Goal: Transaction & Acquisition: Download file/media

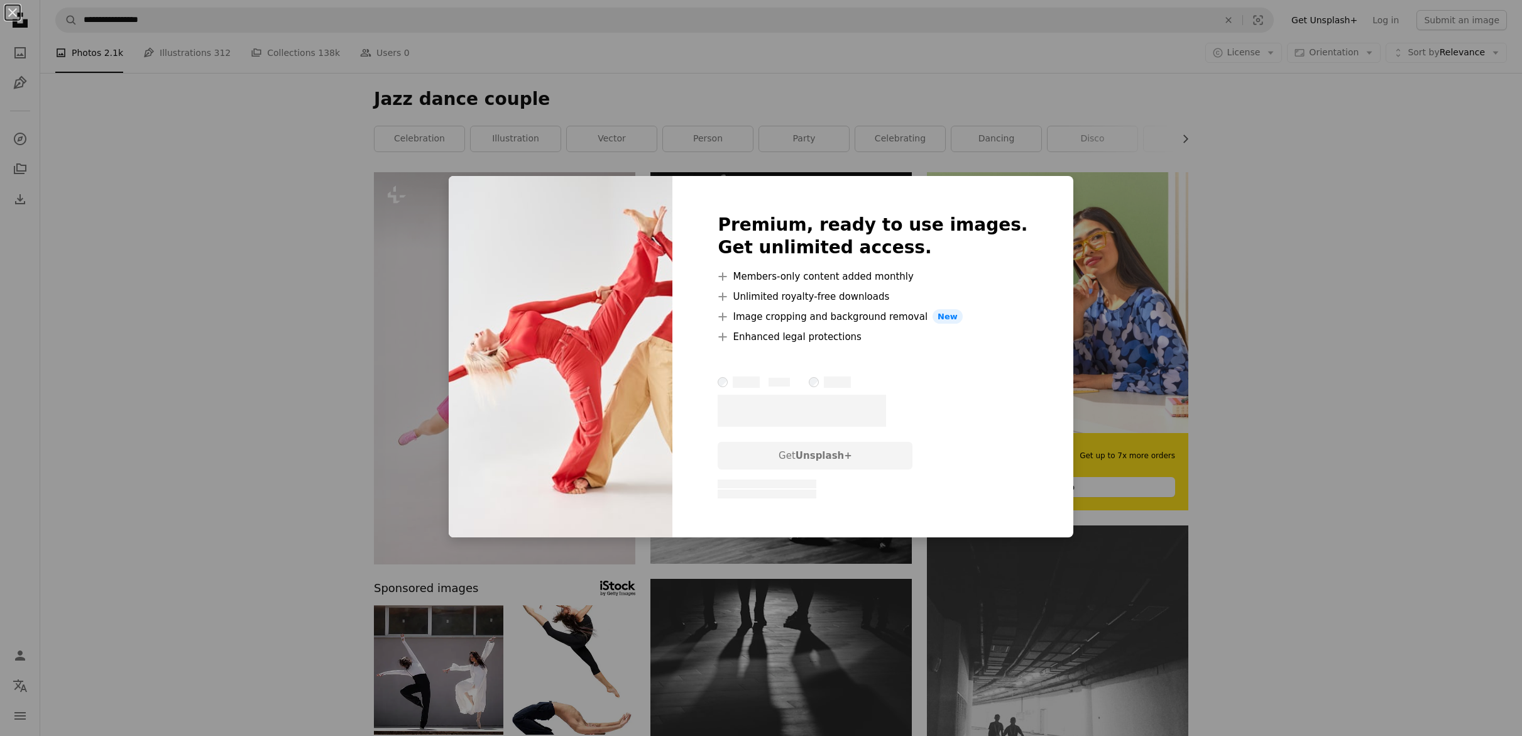
scroll to position [383, 0]
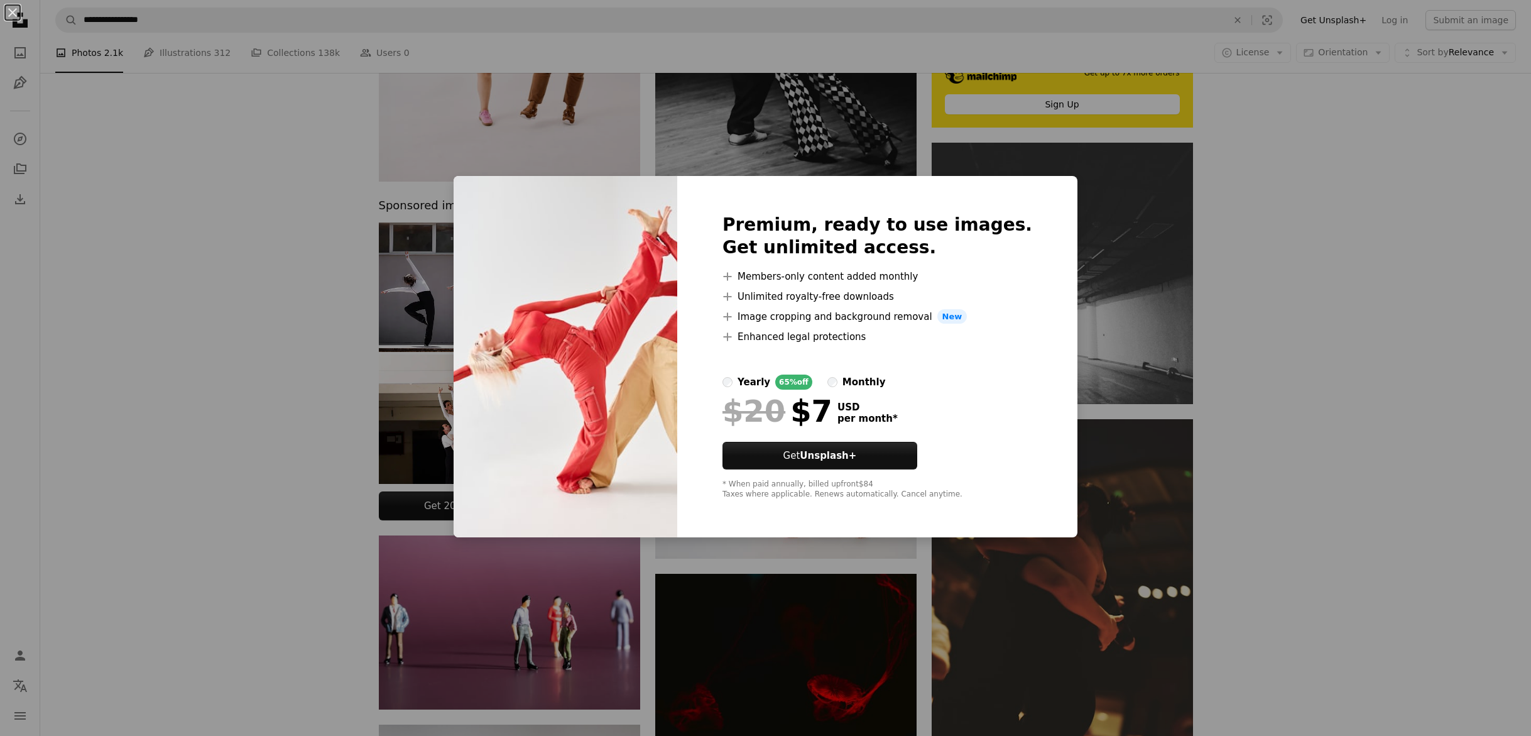
click at [1345, 247] on div "An X shape Premium, ready to use images. Get unlimited access. A plus sign Memb…" at bounding box center [765, 368] width 1531 height 736
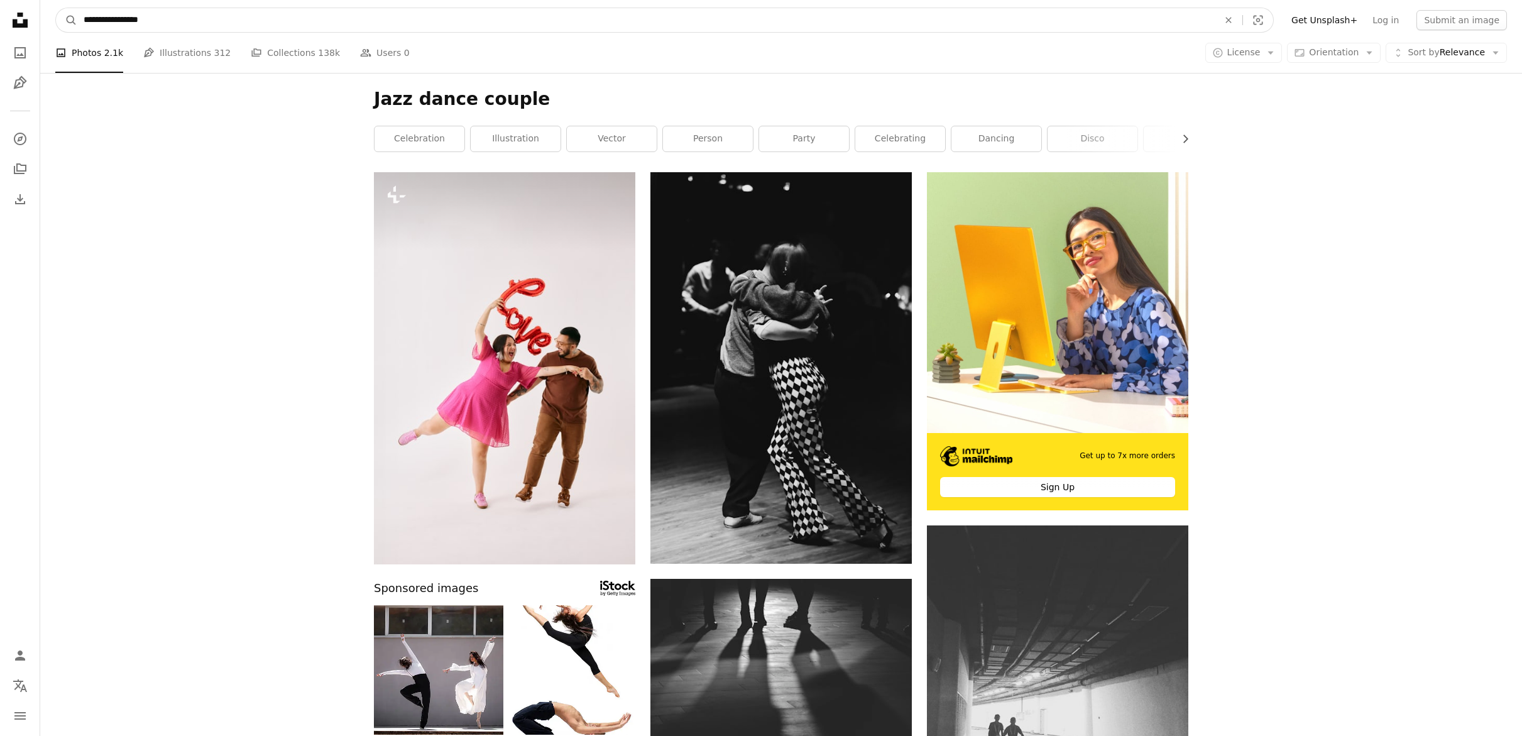
drag, startPoint x: 133, startPoint y: 18, endPoint x: 243, endPoint y: 28, distance: 111.1
click at [243, 28] on input "**********" at bounding box center [645, 20] width 1137 height 24
type input "**********"
click button "A magnifying glass" at bounding box center [66, 20] width 21 height 24
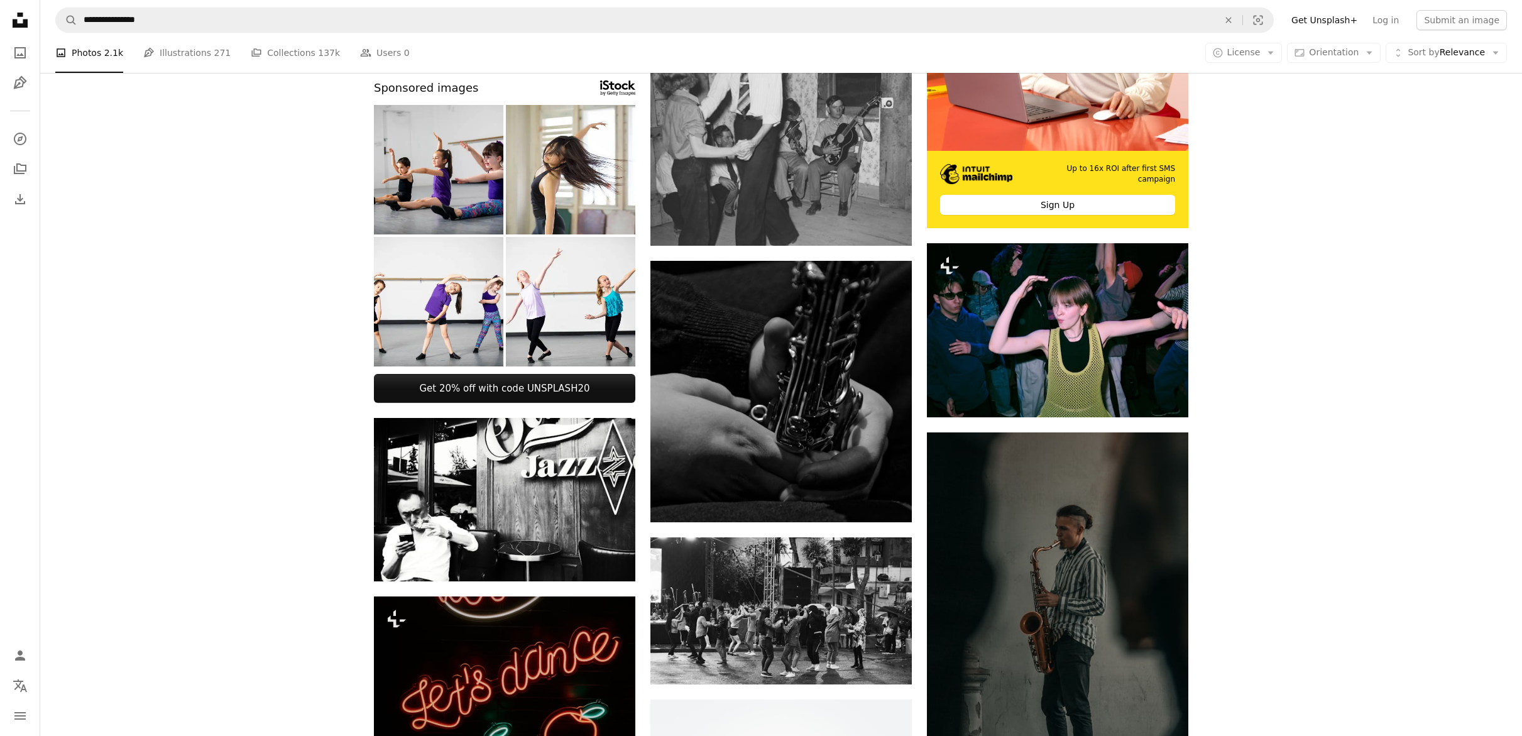
scroll to position [367, 0]
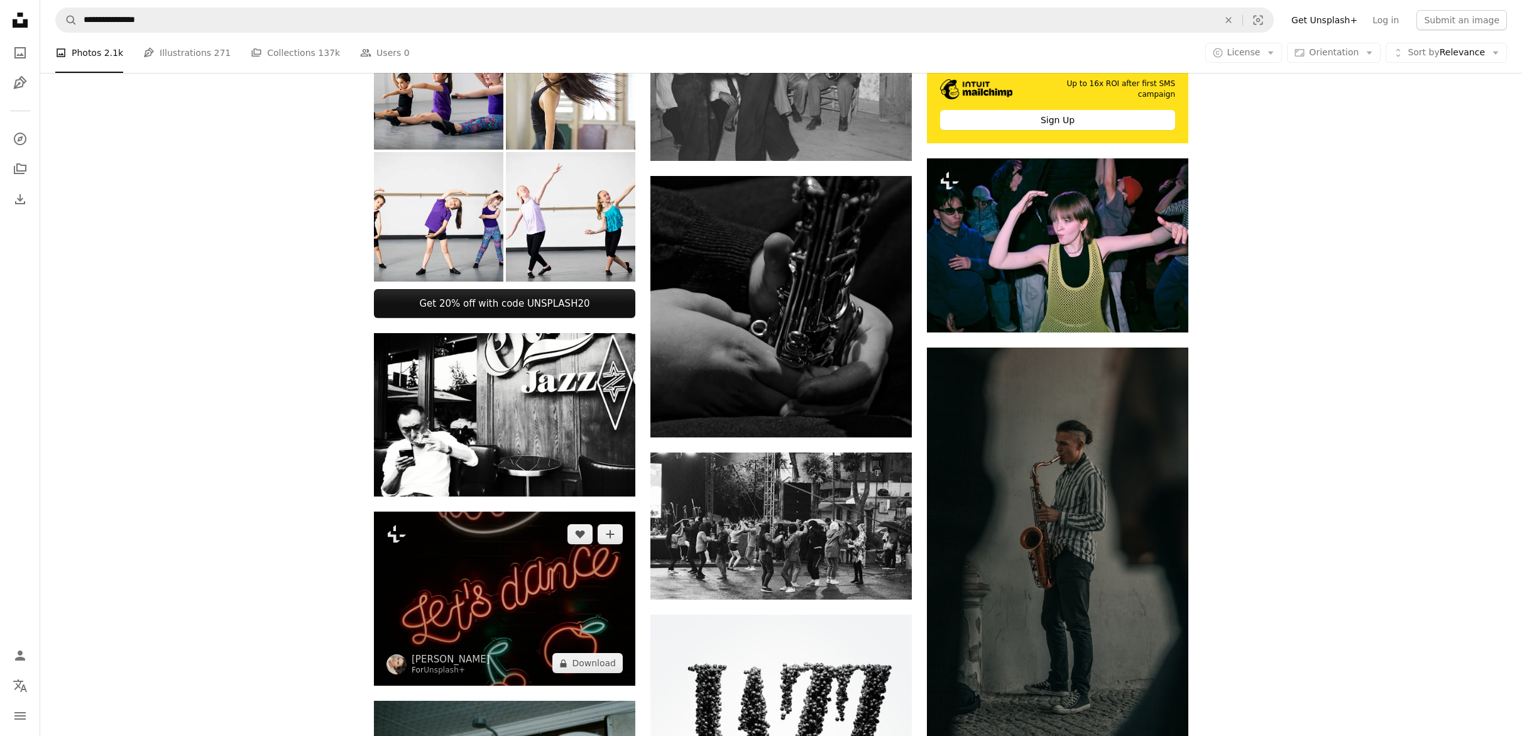
click at [516, 579] on img at bounding box center [504, 598] width 261 height 174
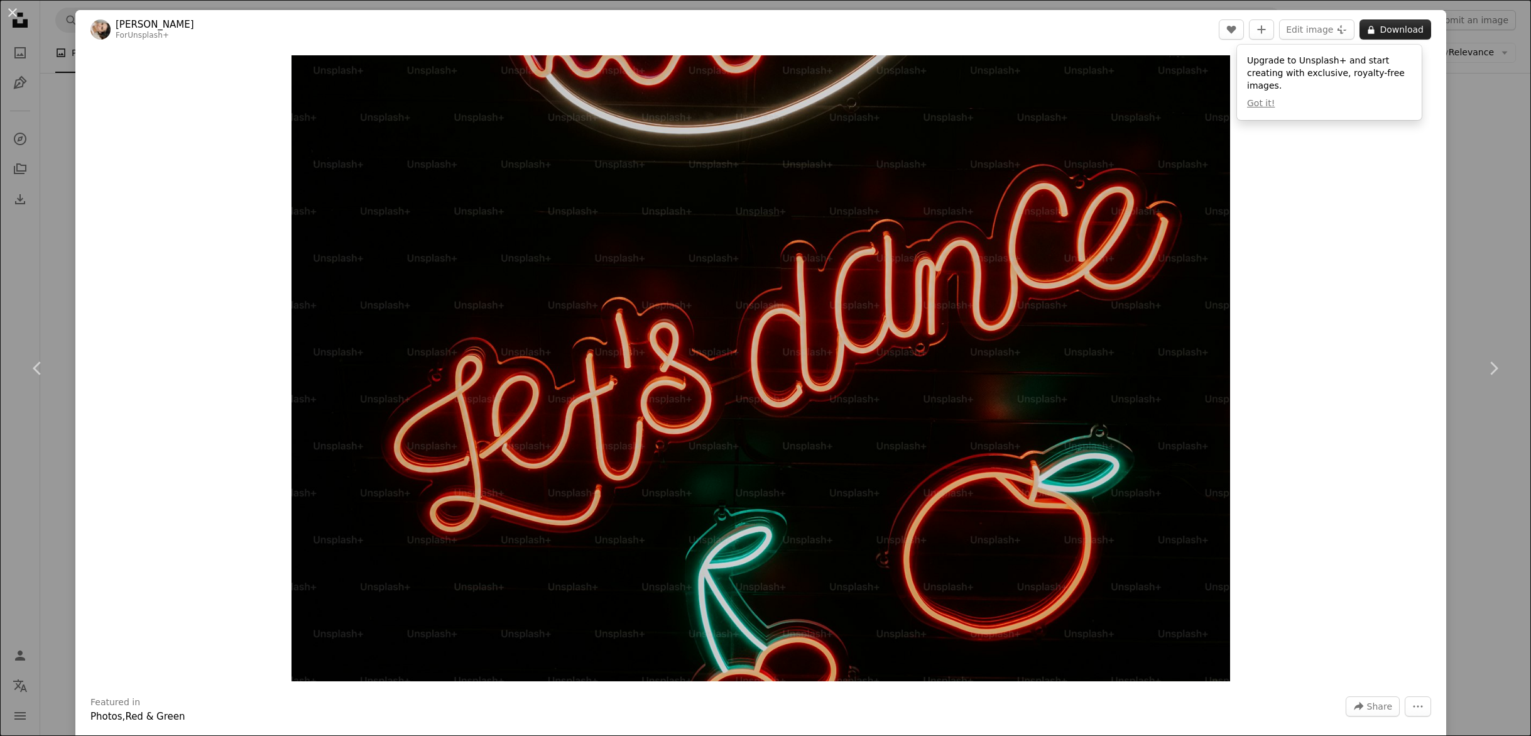
click at [1385, 31] on button "A lock Download" at bounding box center [1396, 29] width 72 height 20
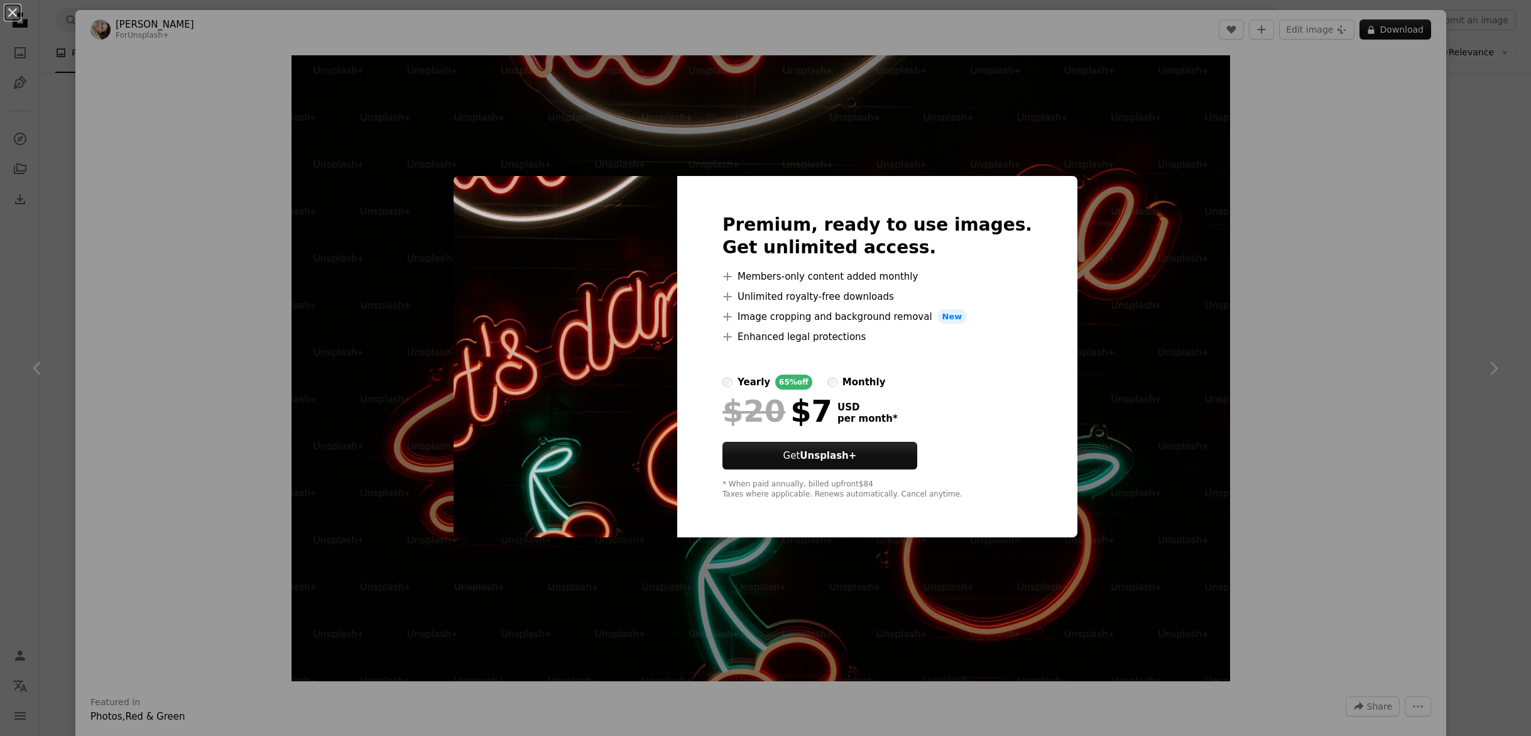
click at [1300, 117] on div "An X shape Premium, ready to use images. Get unlimited access. A plus sign Memb…" at bounding box center [765, 368] width 1531 height 736
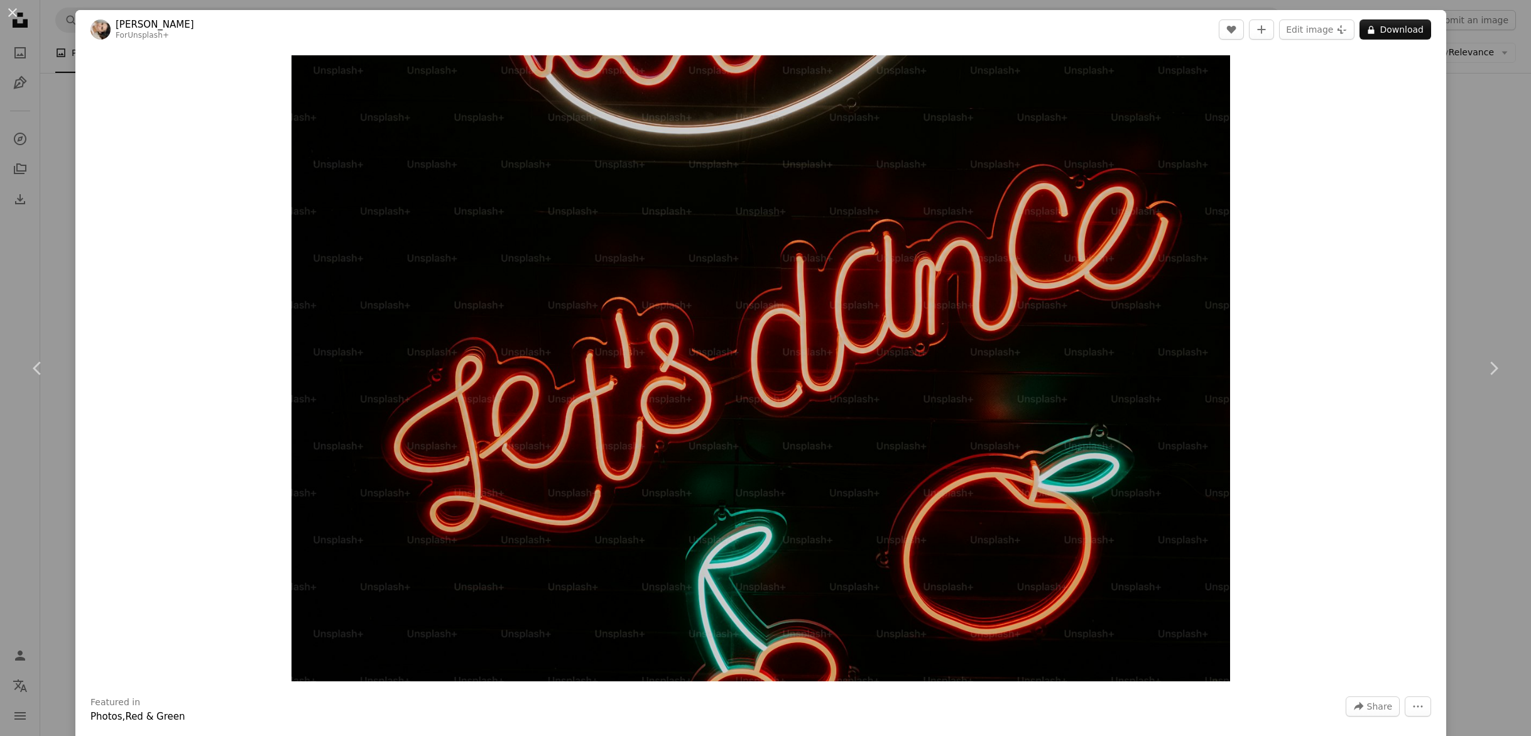
click at [1475, 137] on div "An X shape Chevron left Chevron right [PERSON_NAME] For Unsplash+ A heart A plu…" at bounding box center [765, 368] width 1531 height 736
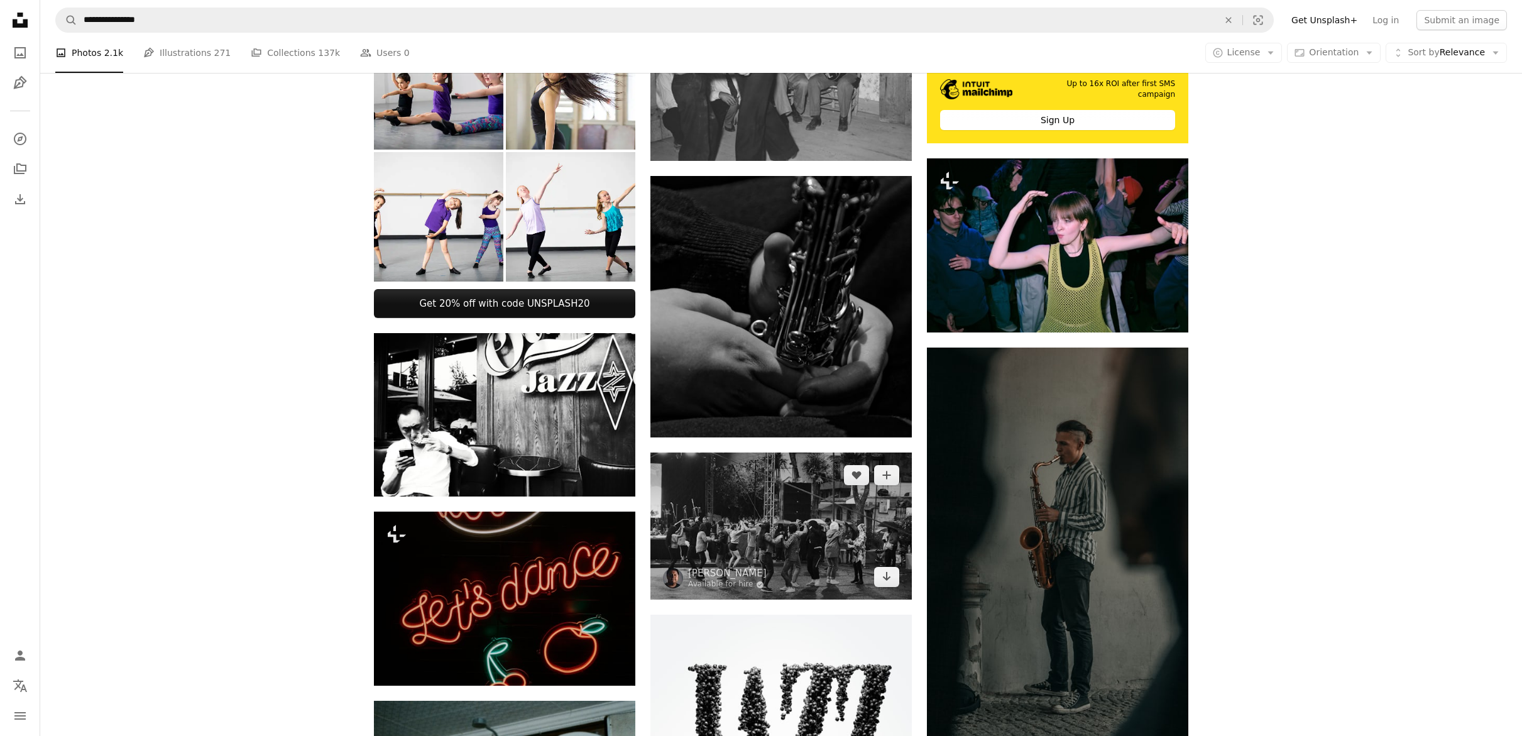
click at [830, 533] on img at bounding box center [780, 525] width 261 height 147
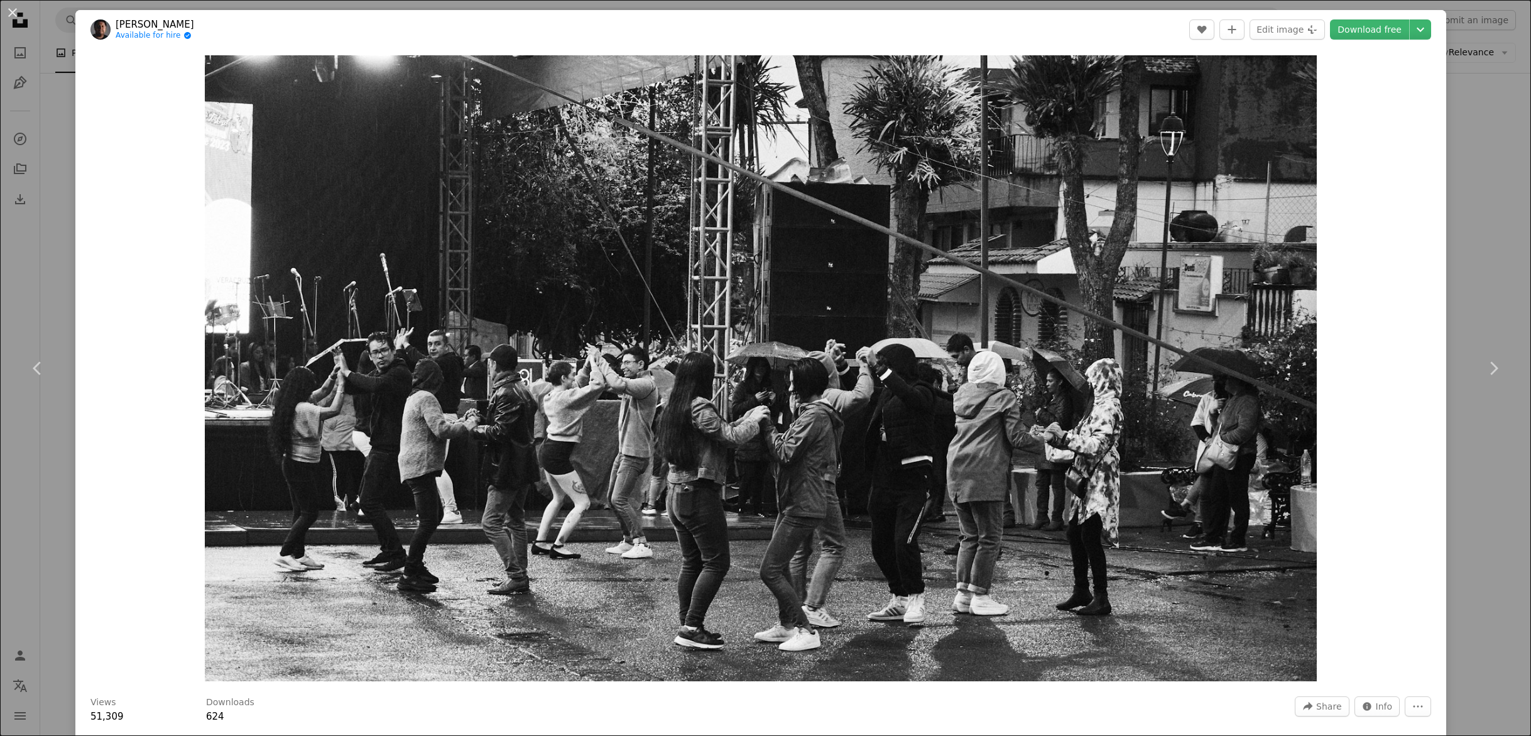
click at [1473, 126] on div "An X shape Chevron left Chevron right [PERSON_NAME] Available for hire A checkm…" at bounding box center [765, 368] width 1531 height 736
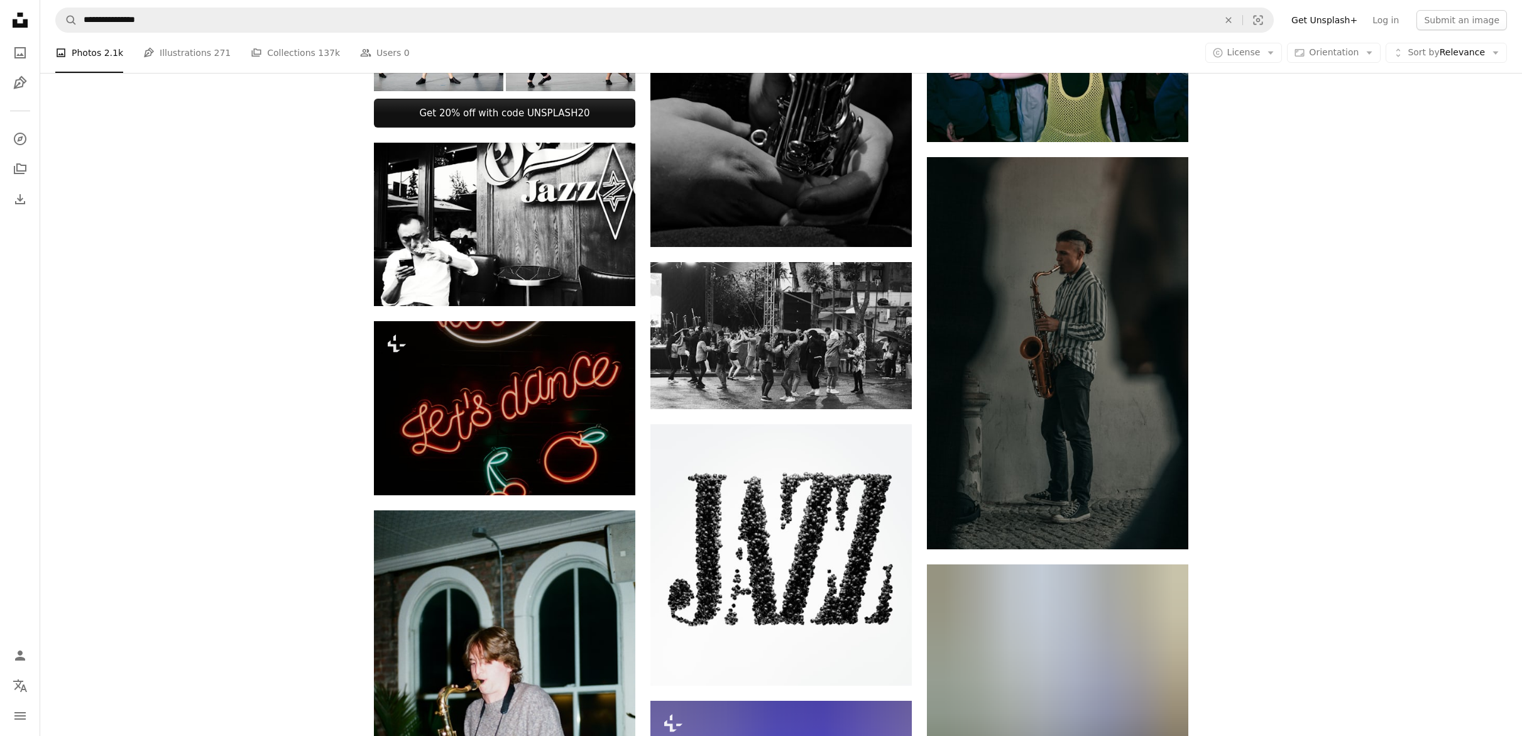
scroll to position [802, 0]
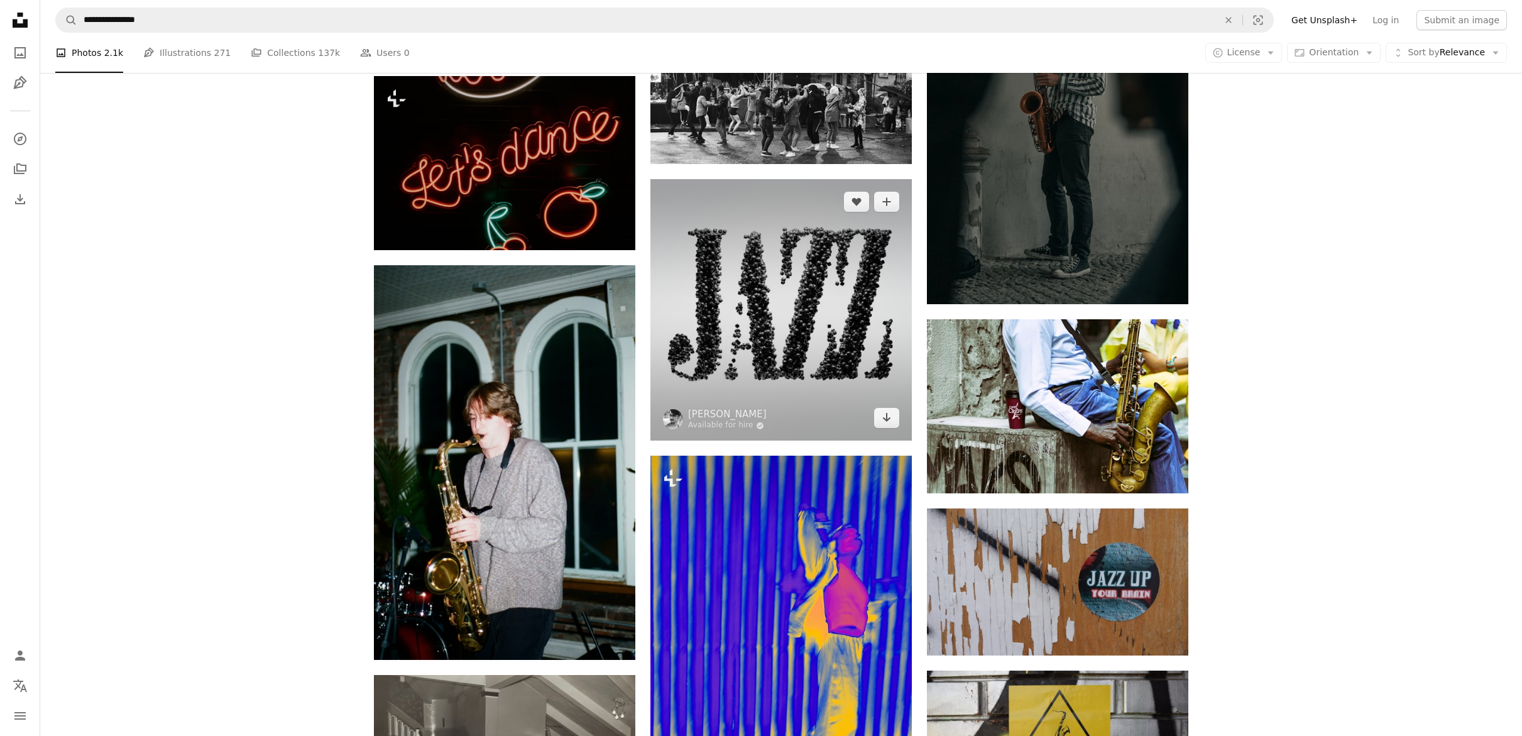
click at [807, 331] on img at bounding box center [780, 309] width 261 height 261
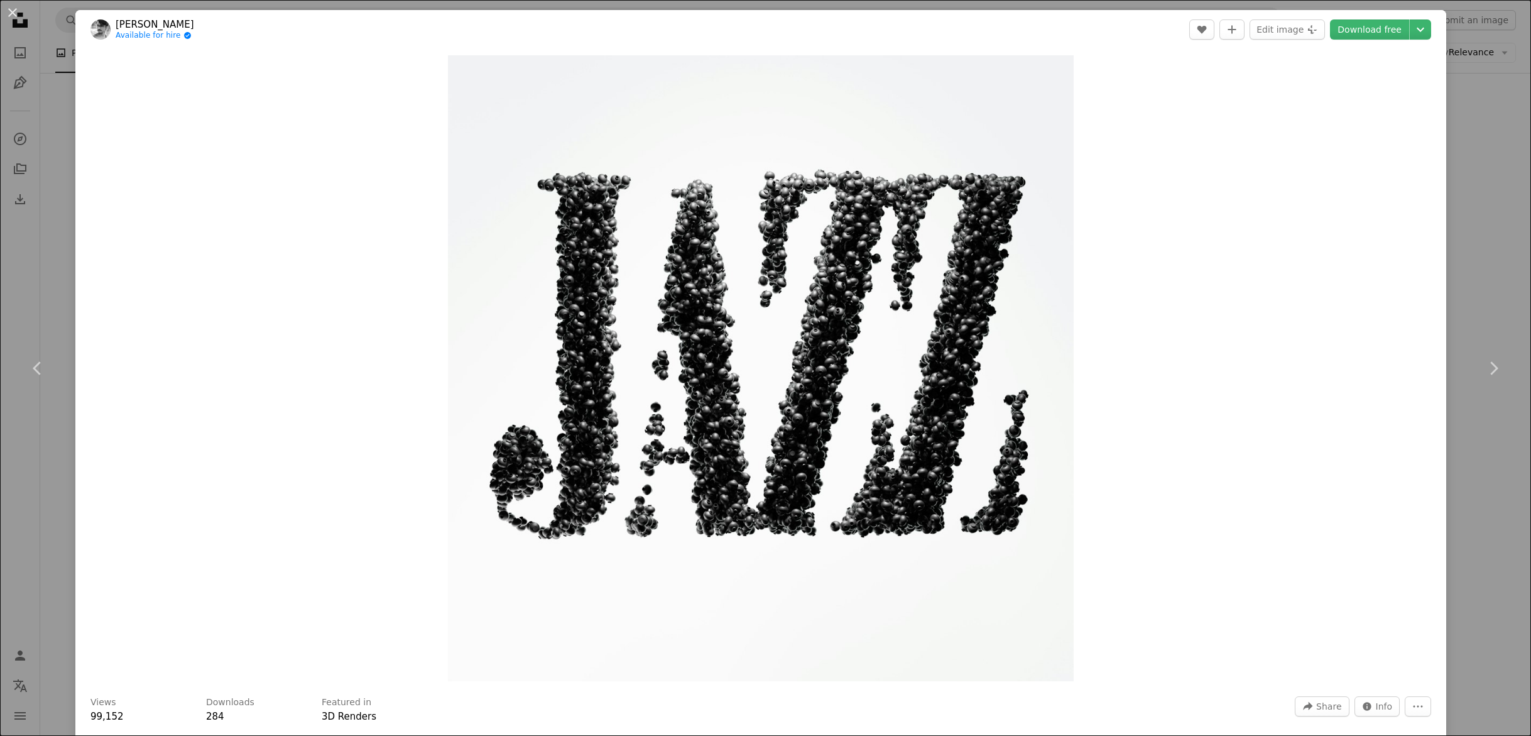
click at [1475, 89] on div "An X shape Chevron left Chevron right [PERSON_NAME] Available for hire A checkm…" at bounding box center [765, 368] width 1531 height 736
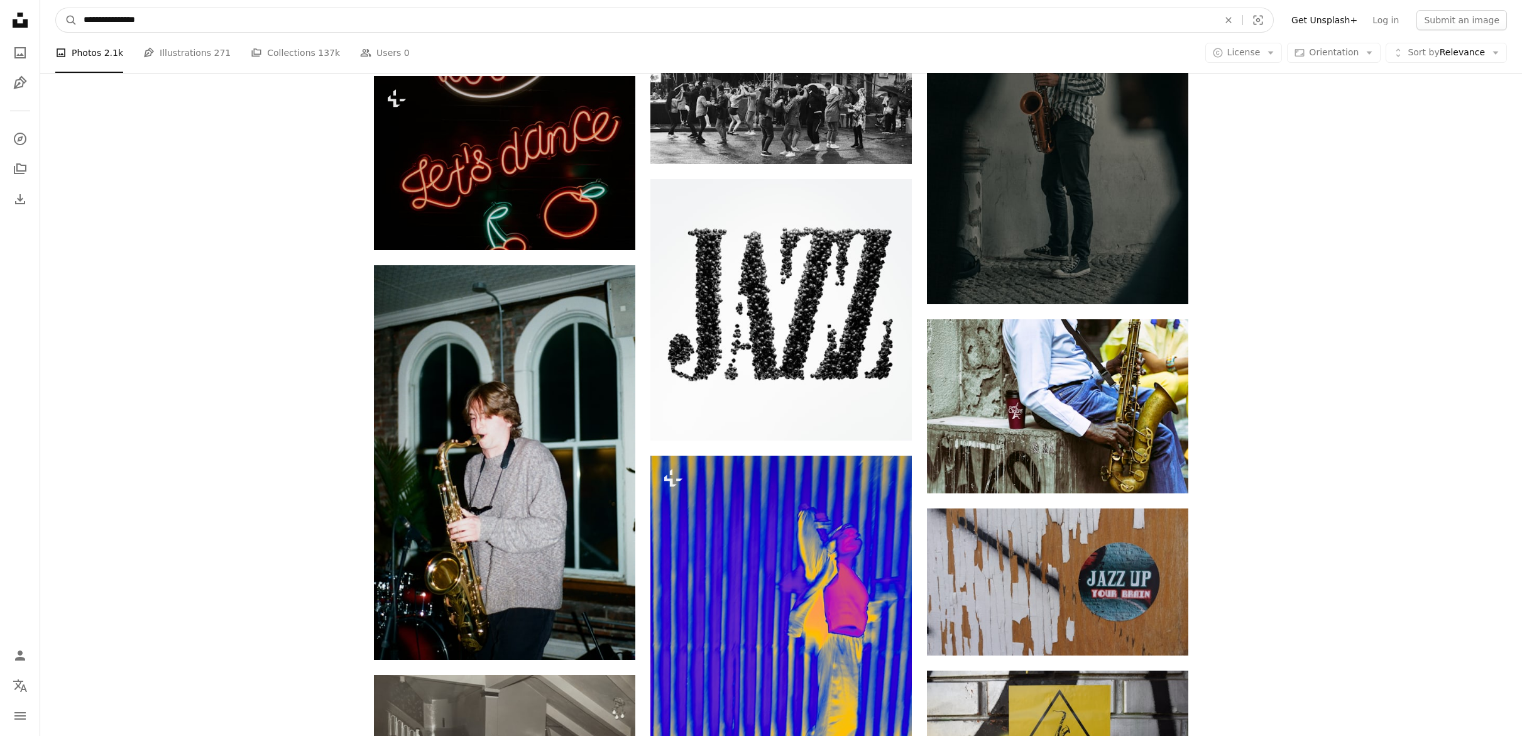
click at [168, 20] on input "**********" at bounding box center [645, 20] width 1137 height 24
type input "**********"
click button "A magnifying glass" at bounding box center [66, 20] width 21 height 24
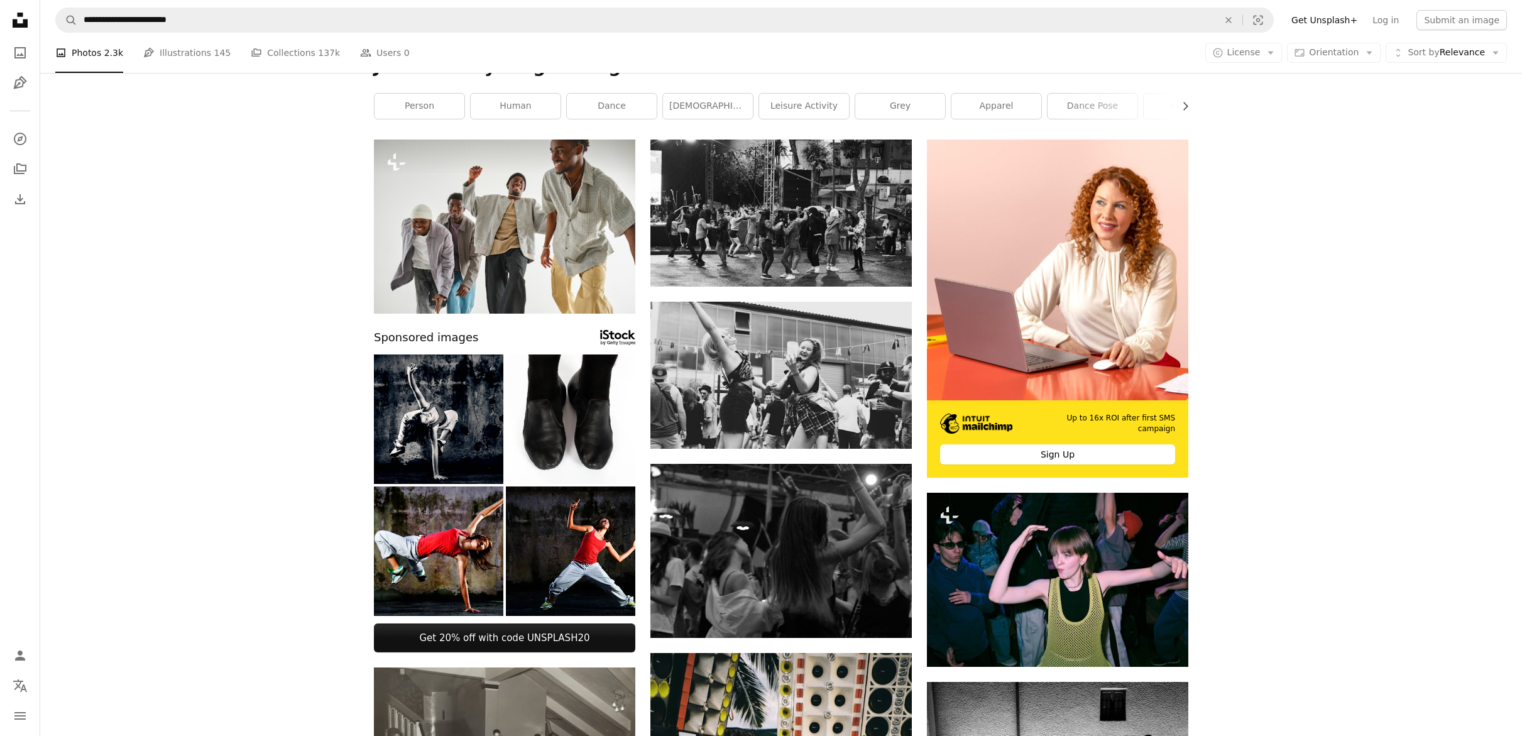
scroll to position [121, 0]
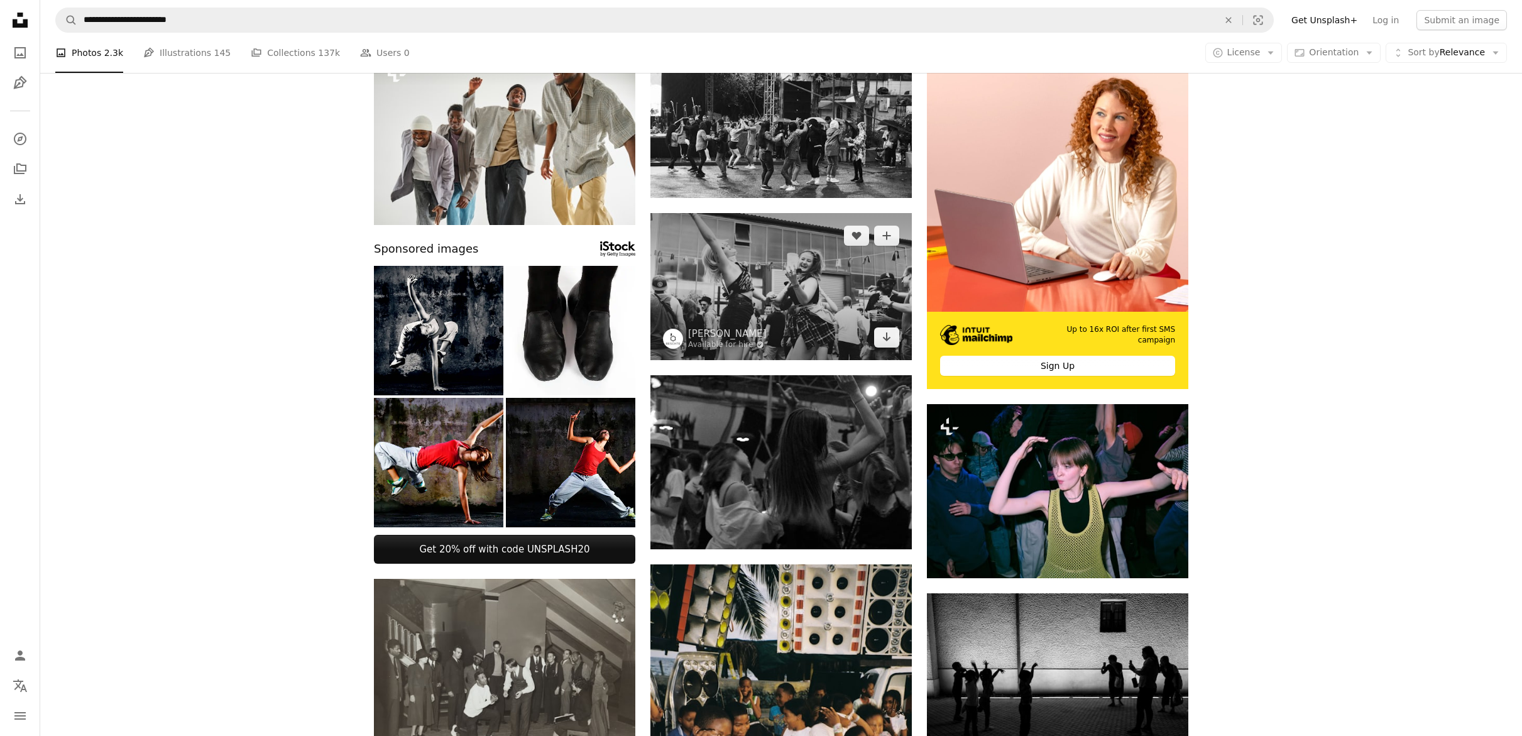
click at [797, 266] on img at bounding box center [780, 286] width 261 height 147
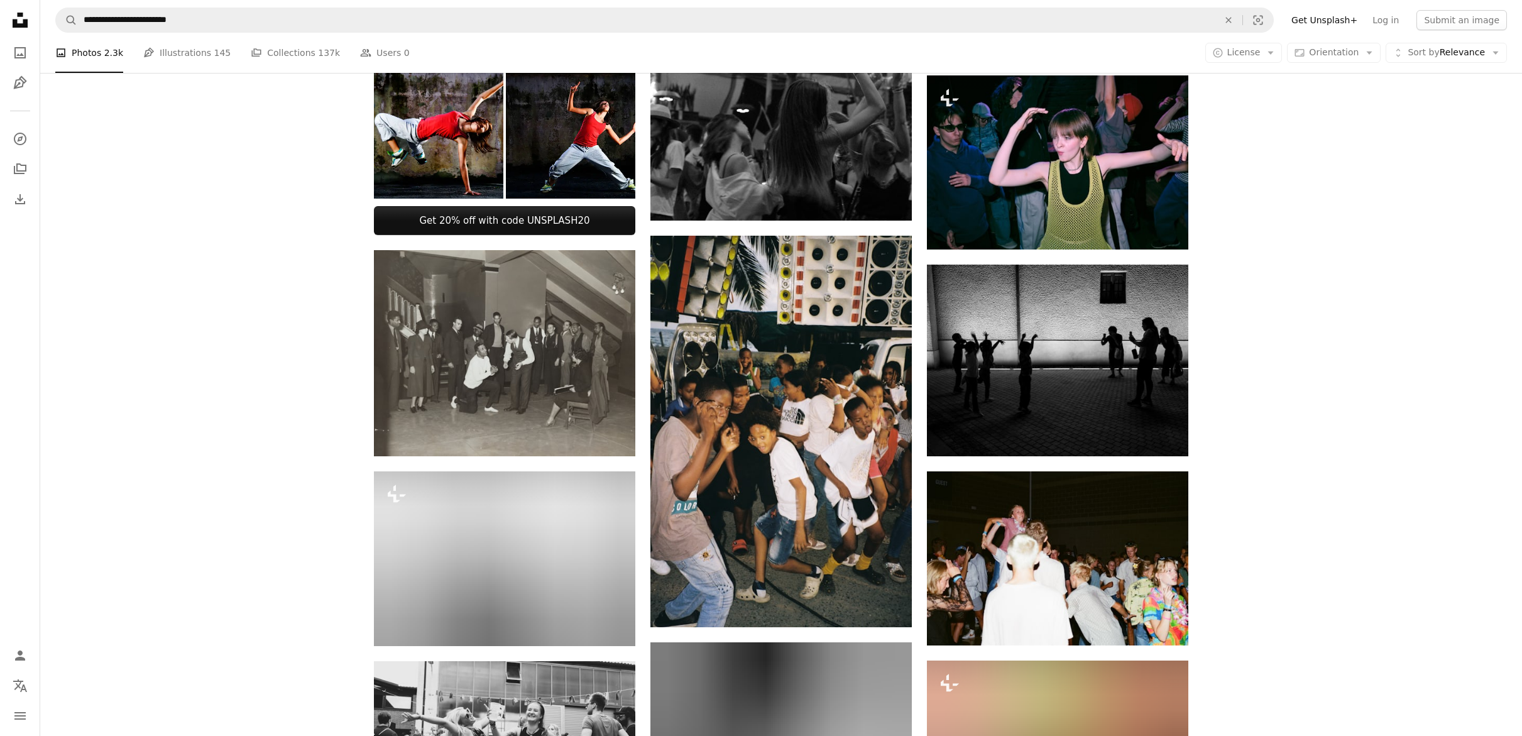
scroll to position [452, 0]
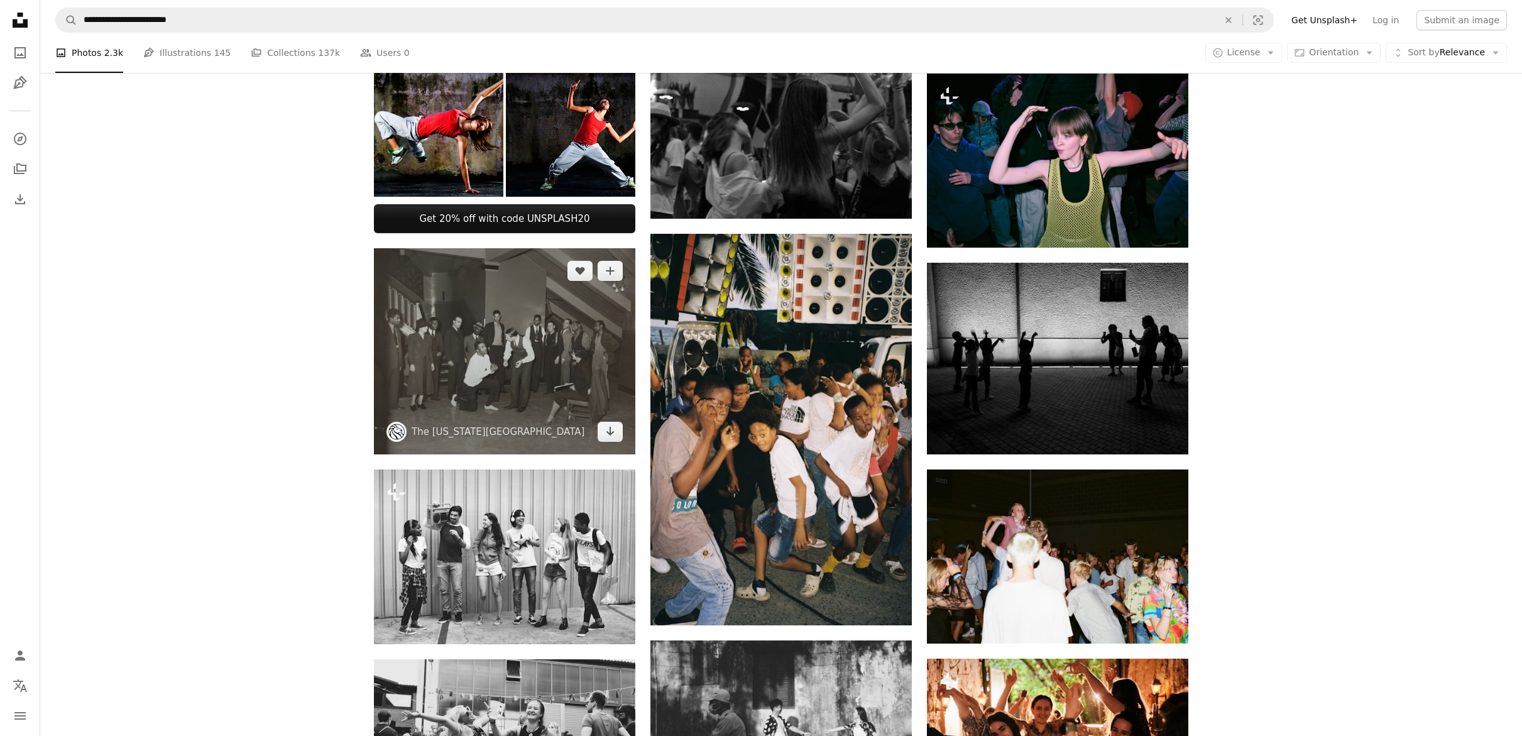
click at [568, 345] on img at bounding box center [504, 351] width 261 height 207
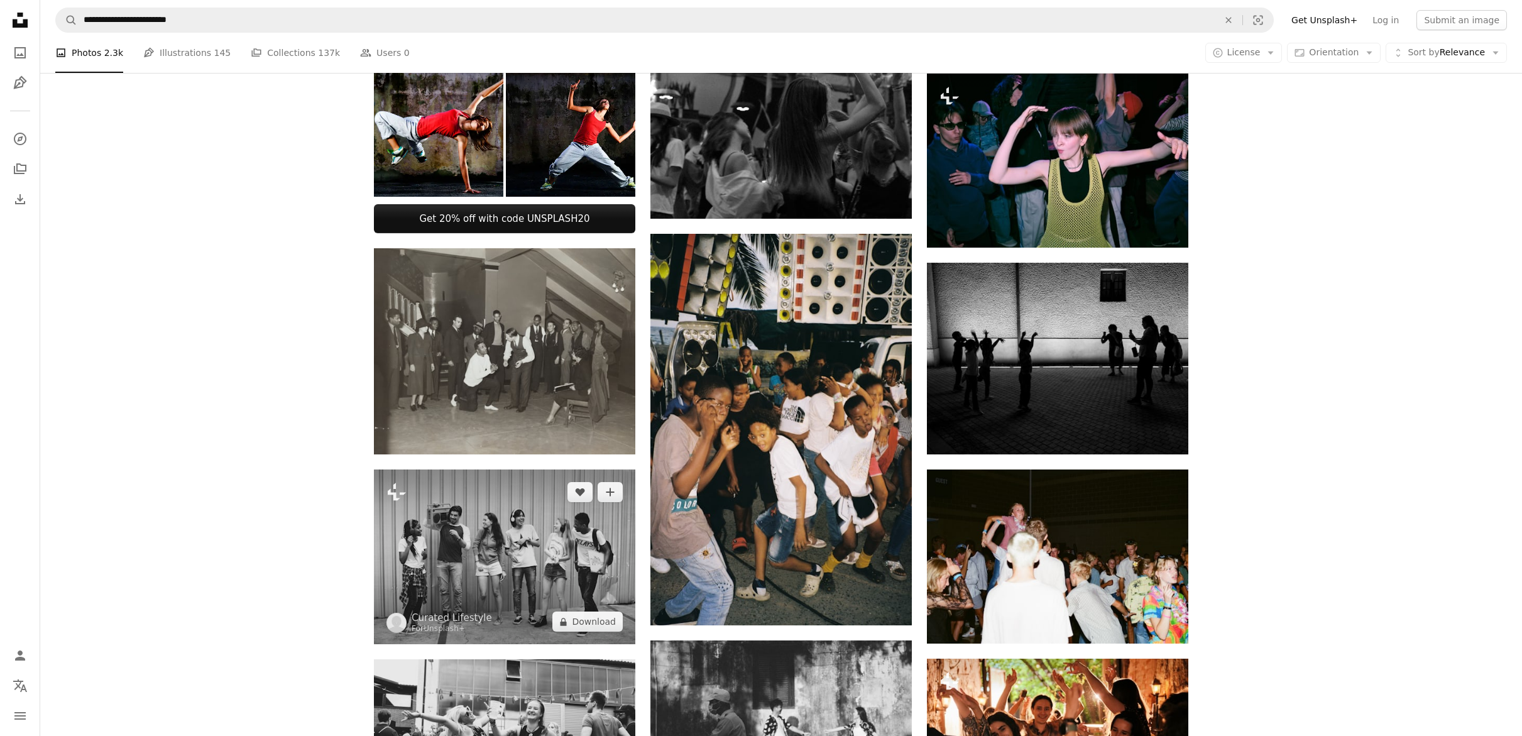
click at [544, 512] on img at bounding box center [504, 556] width 261 height 175
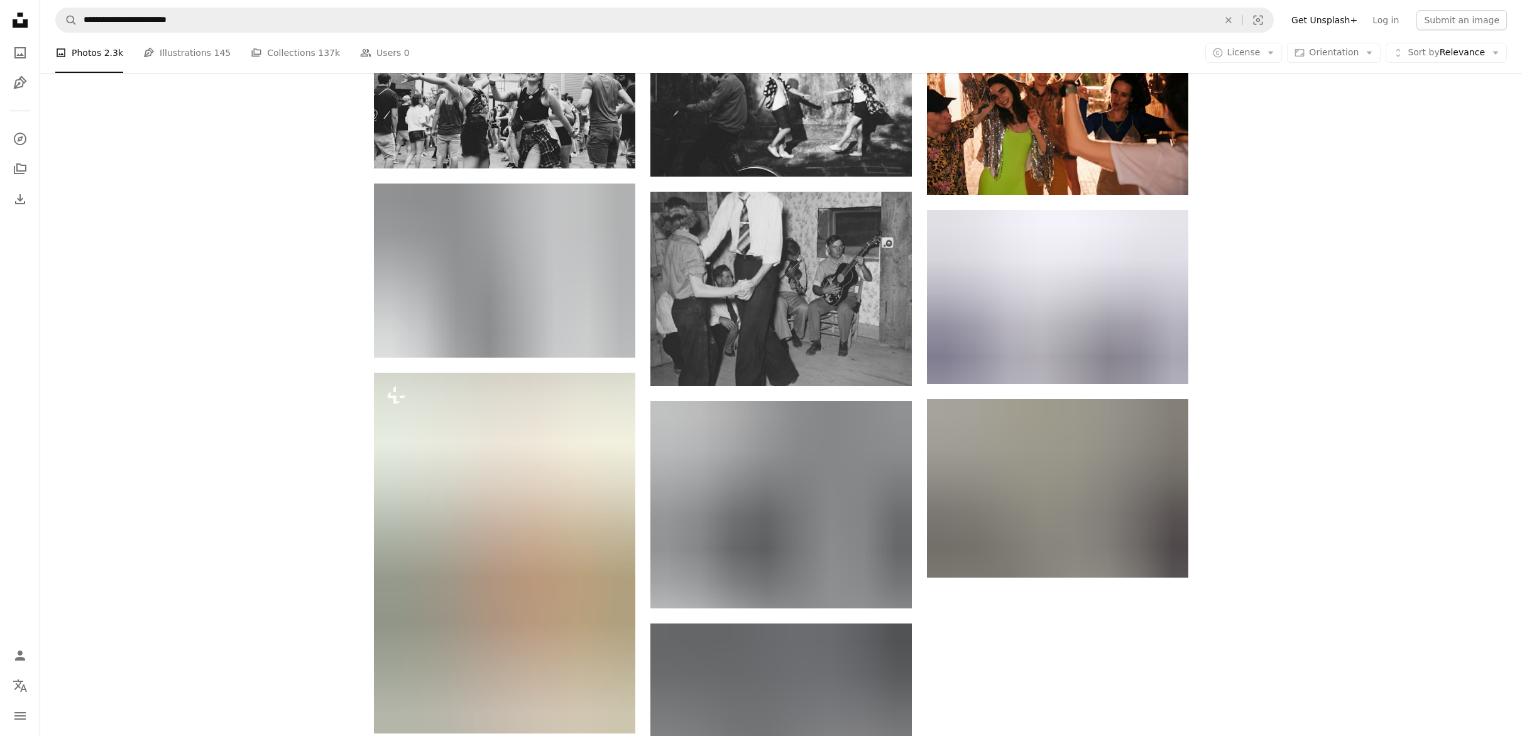
scroll to position [1193, 0]
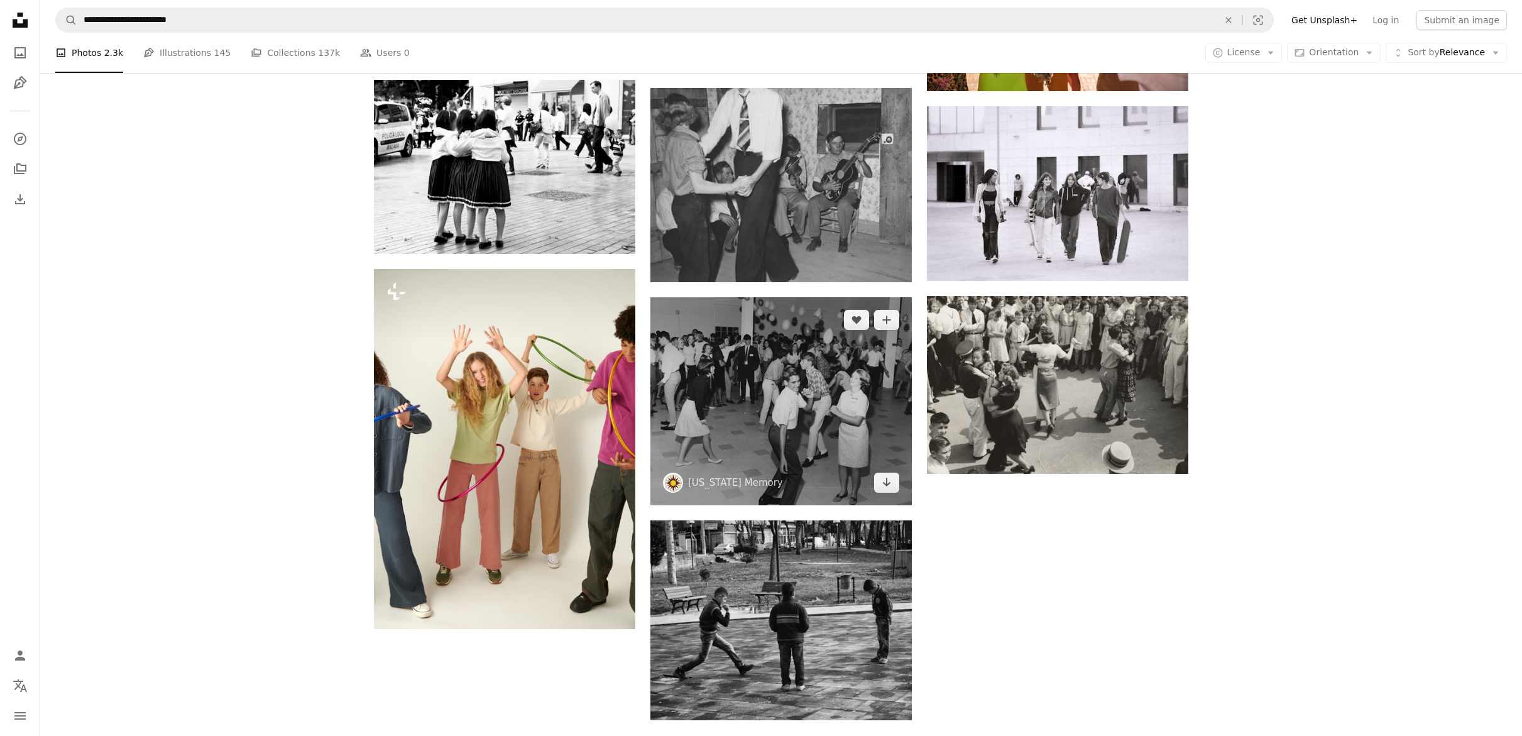
click at [802, 381] on img at bounding box center [780, 401] width 261 height 208
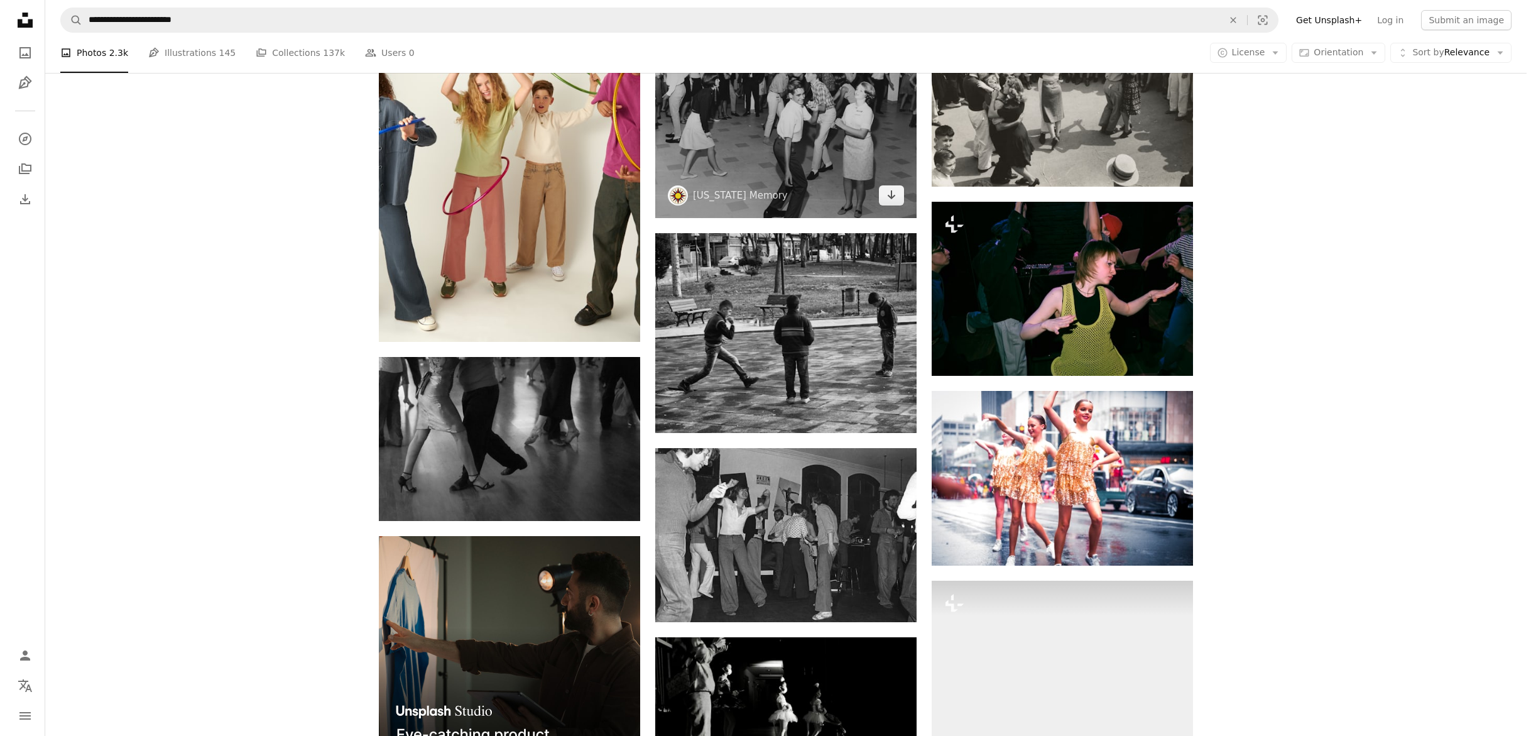
scroll to position [1573, 0]
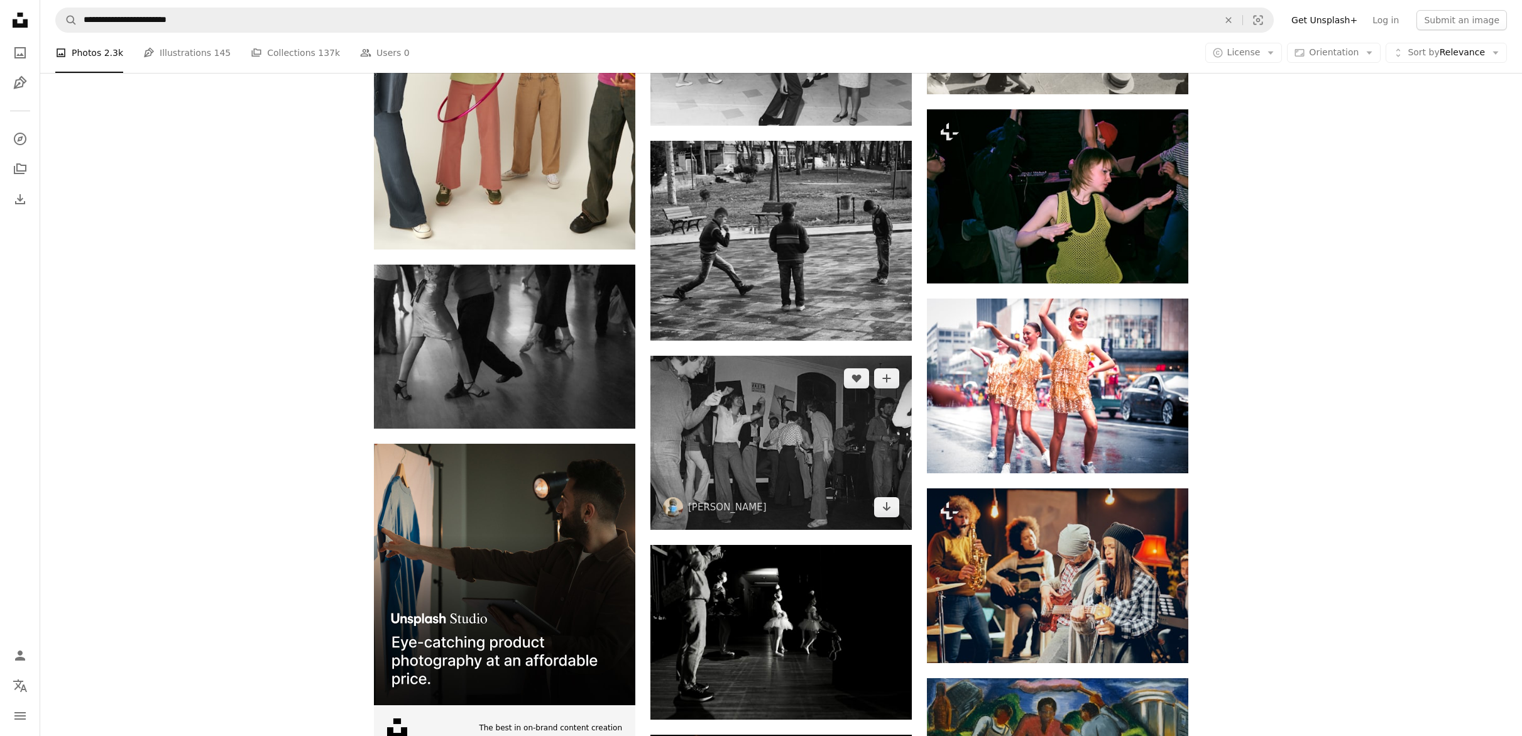
click at [762, 443] on img at bounding box center [780, 443] width 261 height 174
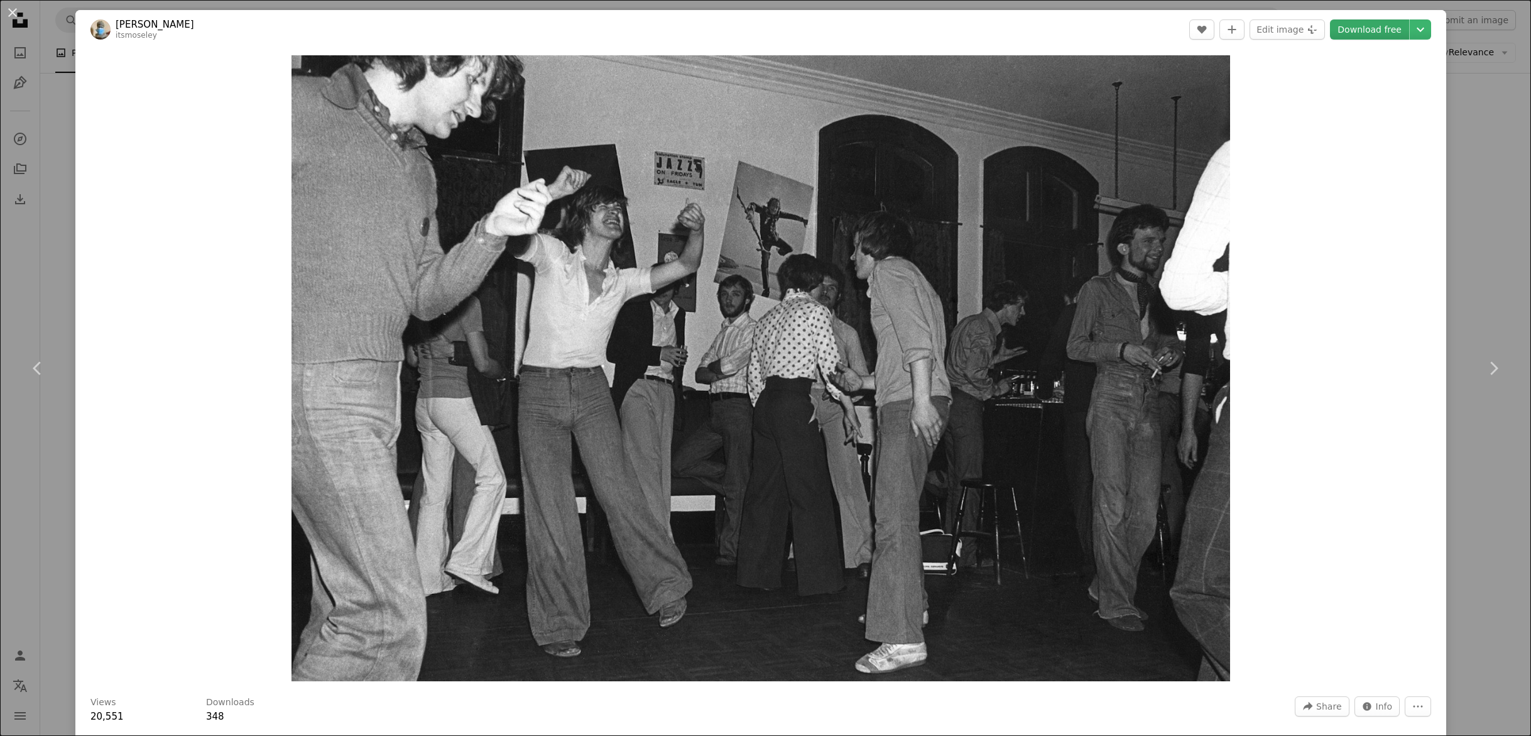
click at [1372, 33] on link "Download free" at bounding box center [1369, 29] width 79 height 20
